Goal: Navigation & Orientation: Find specific page/section

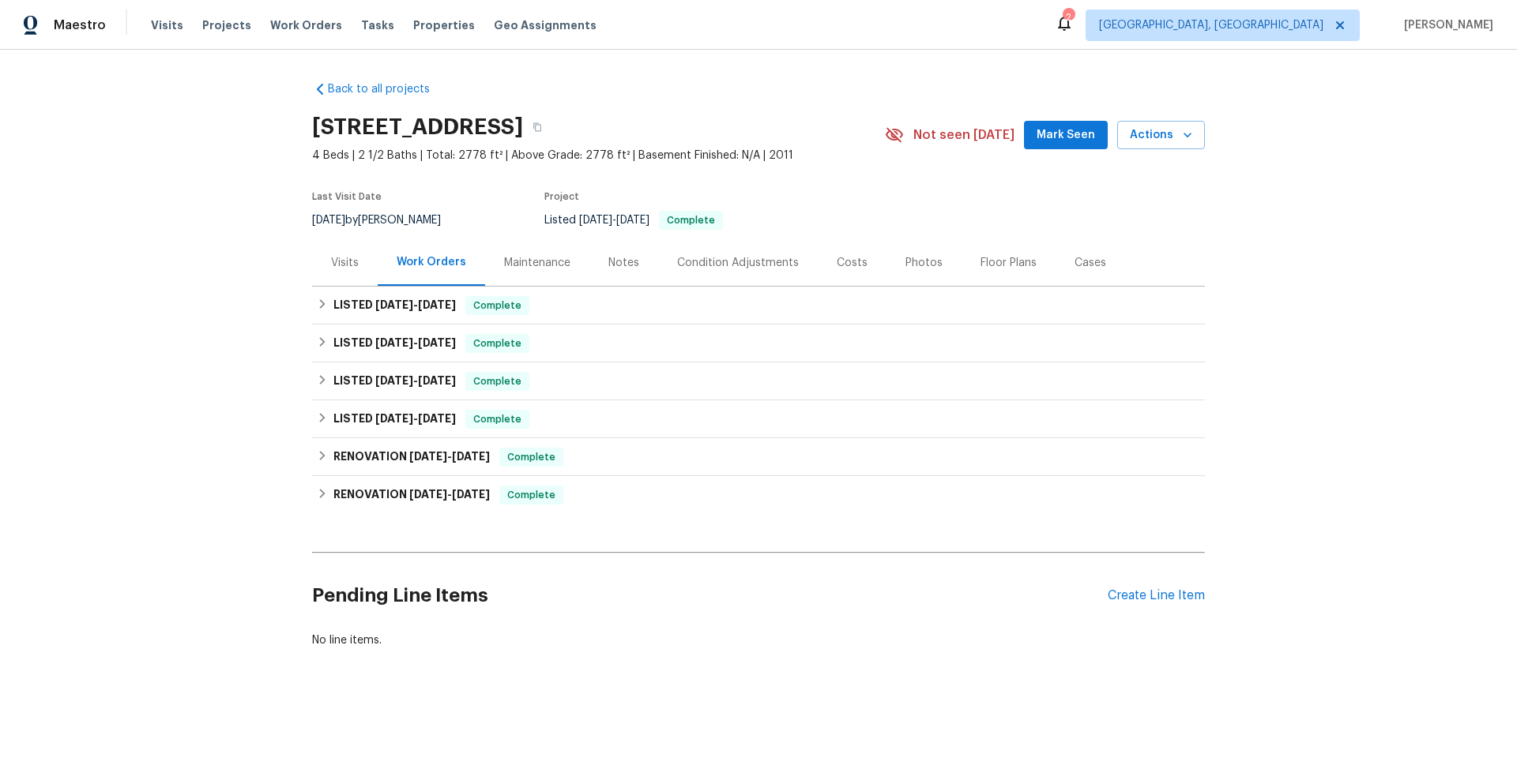
click at [508, 272] on div "Maintenance" at bounding box center [537, 263] width 104 height 47
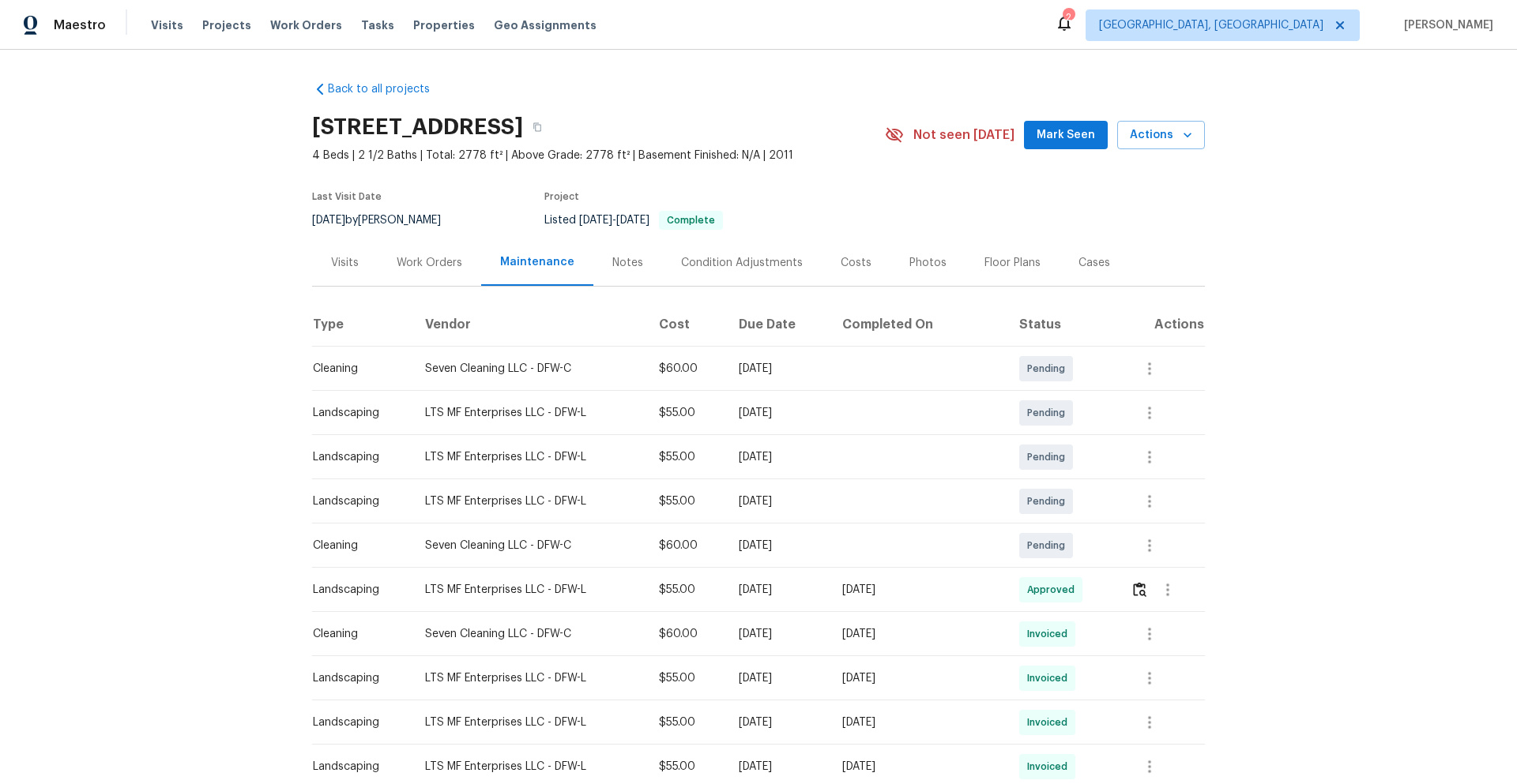
click at [389, 262] on div "Work Orders" at bounding box center [429, 263] width 103 height 47
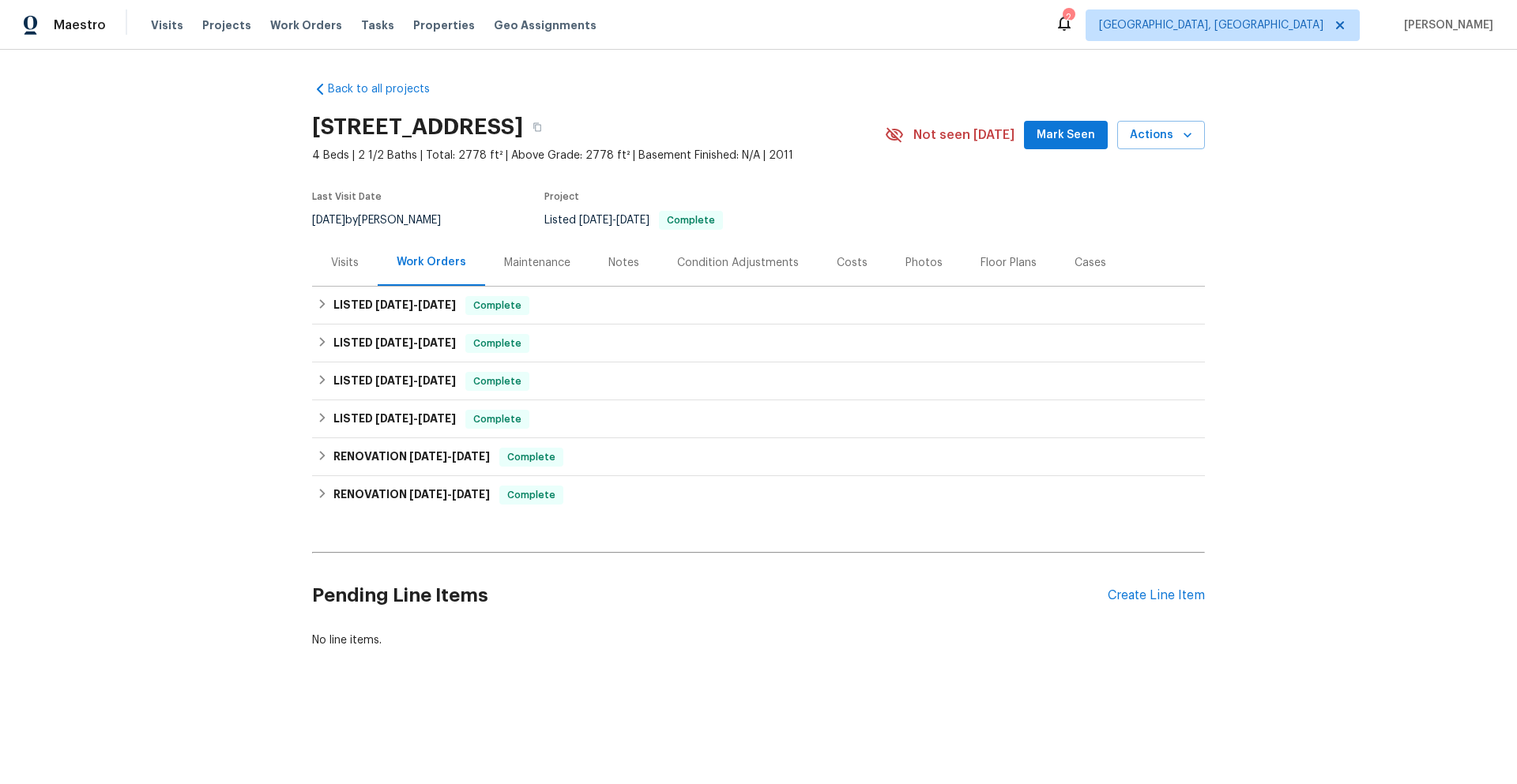
click at [707, 271] on div "Condition Adjustments" at bounding box center [737, 263] width 159 height 47
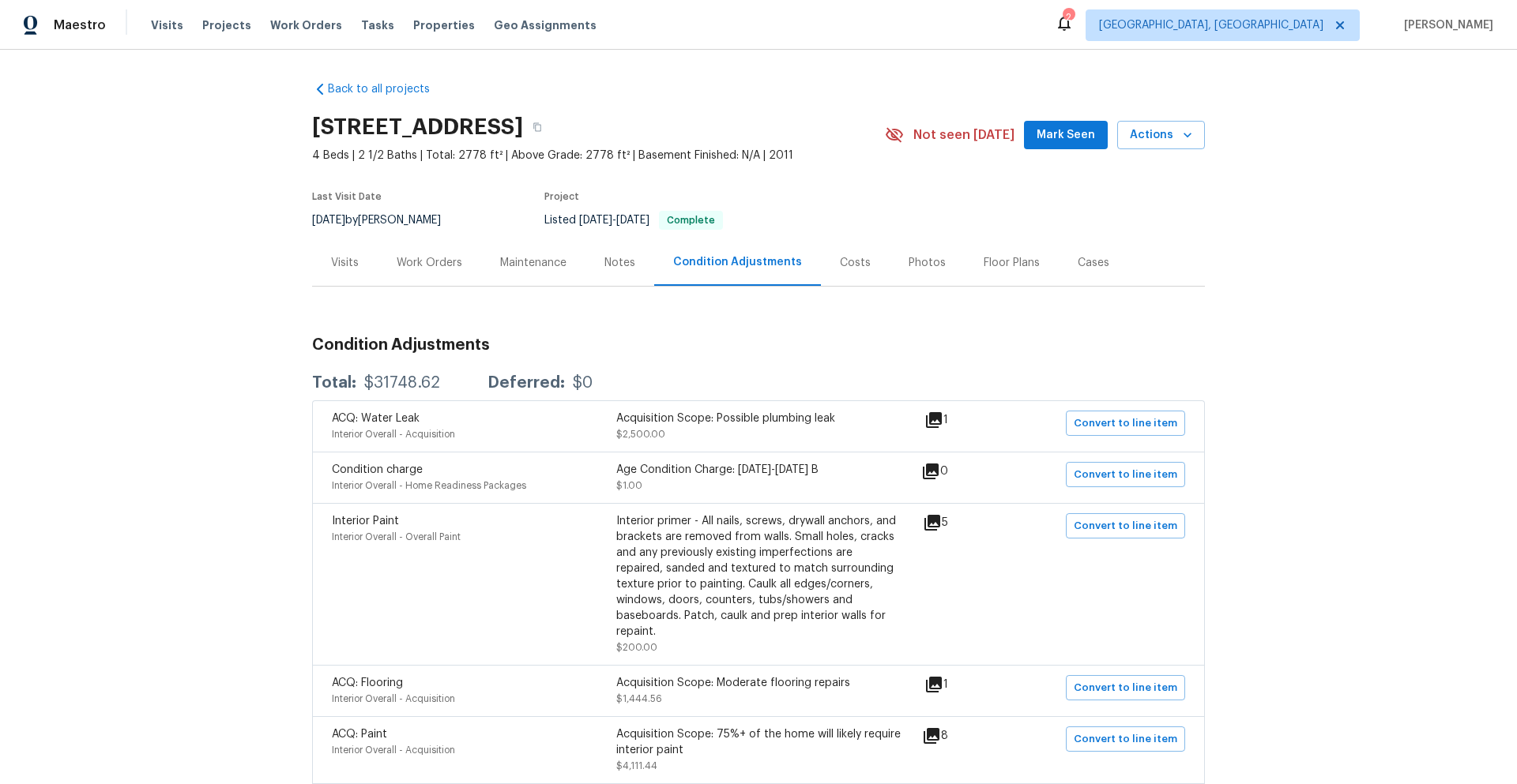
click at [604, 271] on div "Notes" at bounding box center [620, 263] width 68 height 47
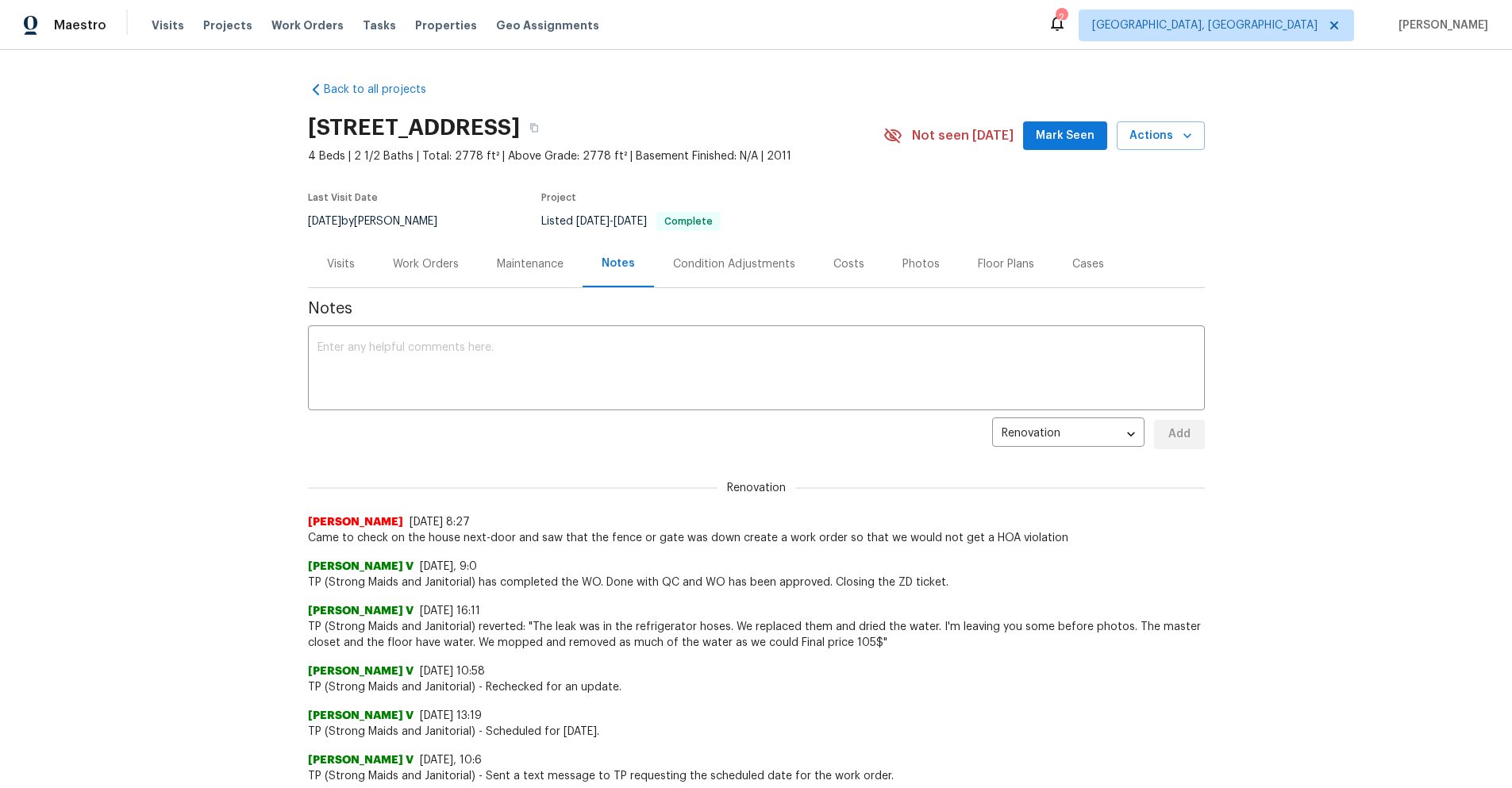
click at [702, 269] on div "Condition Adjustments" at bounding box center [733, 265] width 122 height 16
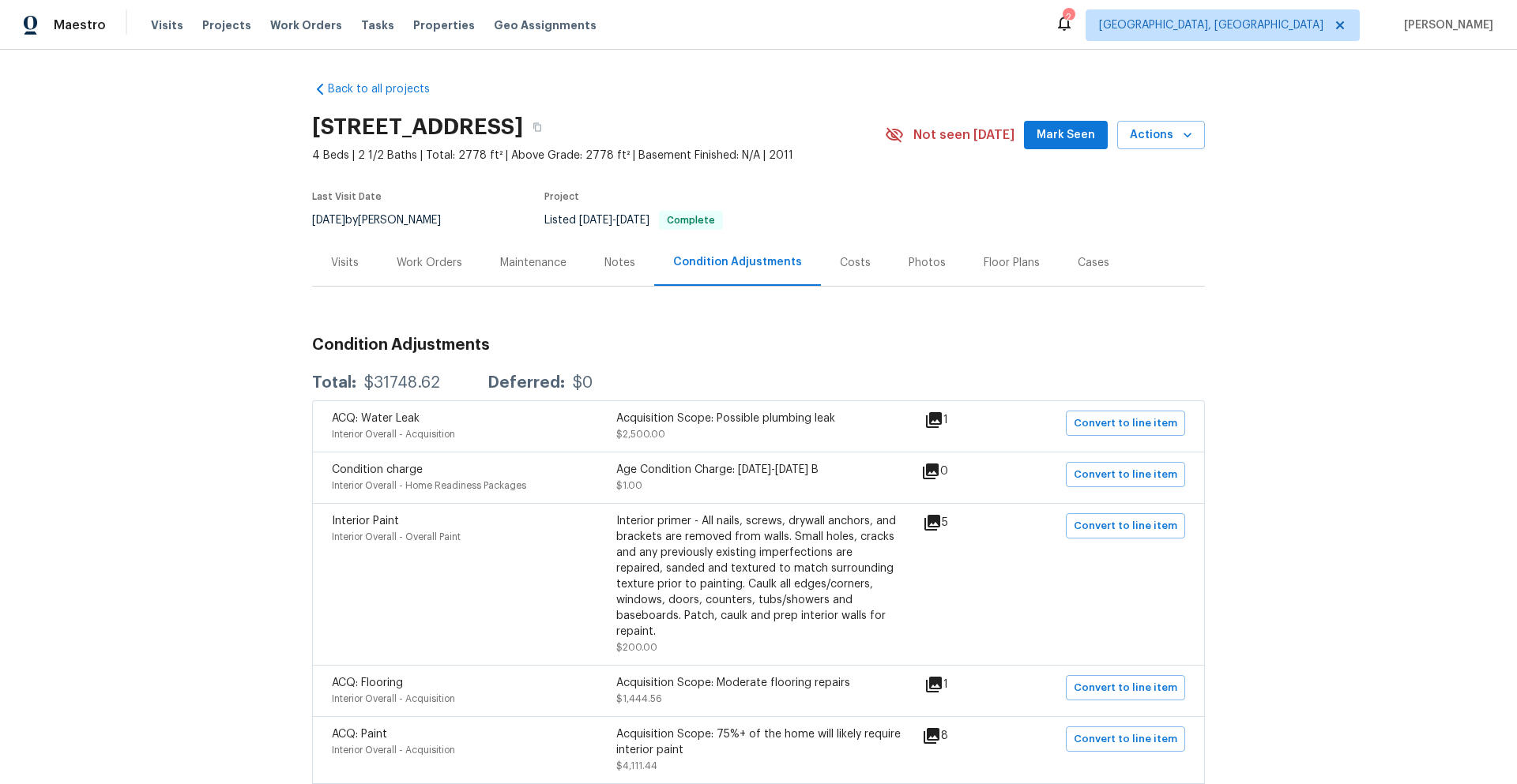
click at [508, 258] on div "Maintenance" at bounding box center [533, 263] width 67 height 16
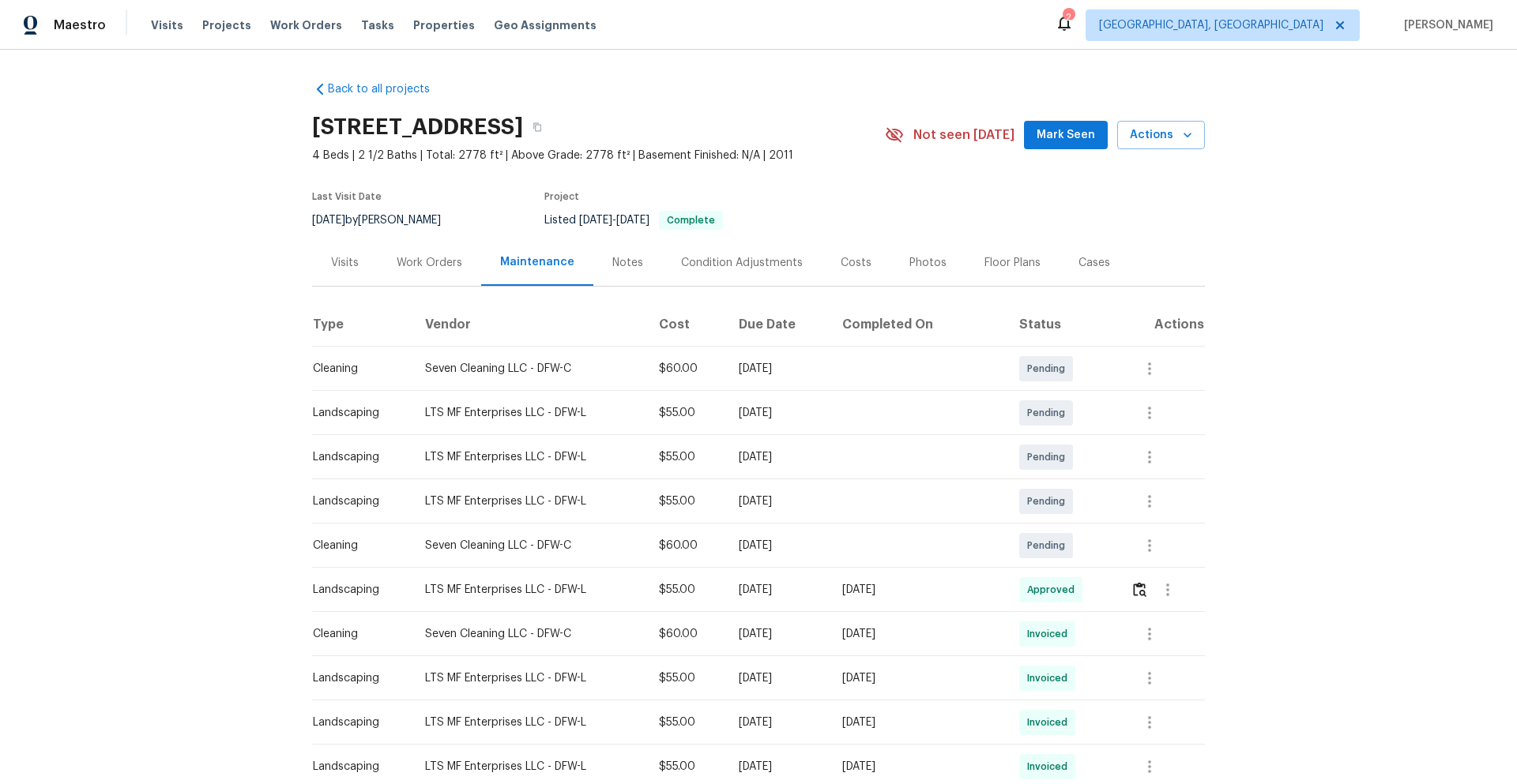
click at [419, 270] on div "Work Orders" at bounding box center [429, 263] width 66 height 16
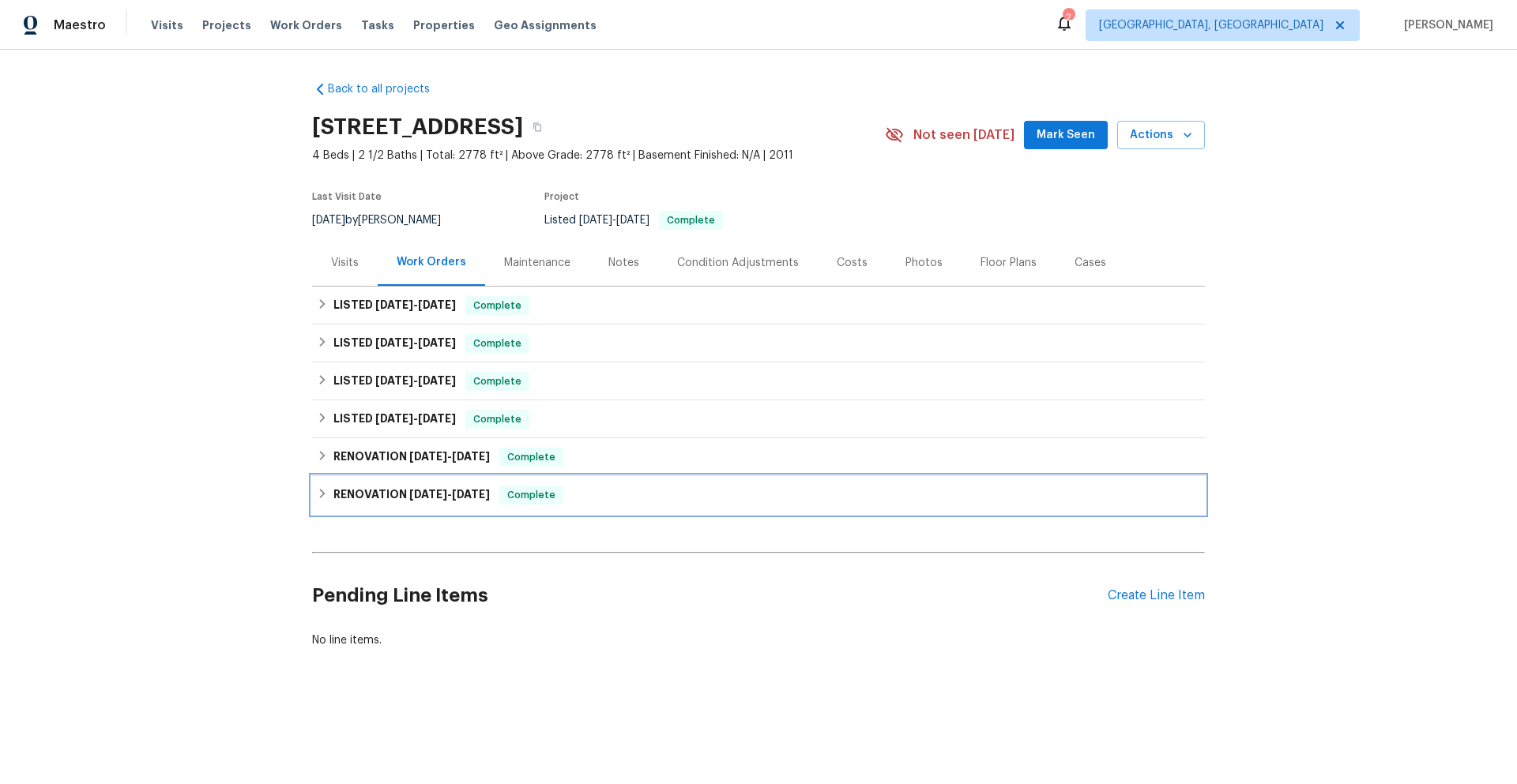
click at [501, 489] on div "RENOVATION [DATE] - [DATE] Complete" at bounding box center [758, 494] width 883 height 19
